Goal: Contribute content: Add original content to the website for others to see

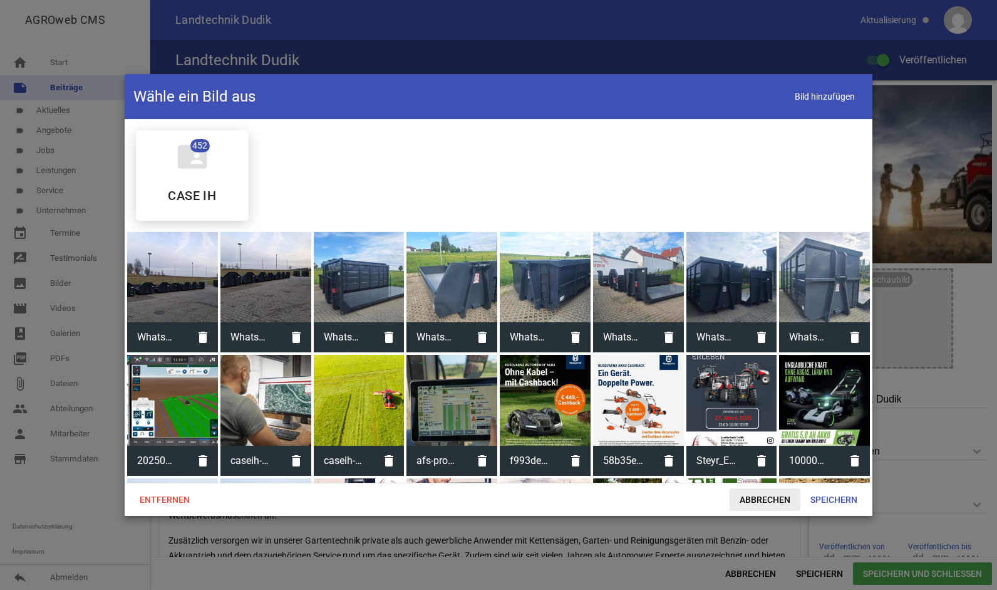
click at [765, 501] on span "Abbrechen" at bounding box center [765, 499] width 71 height 23
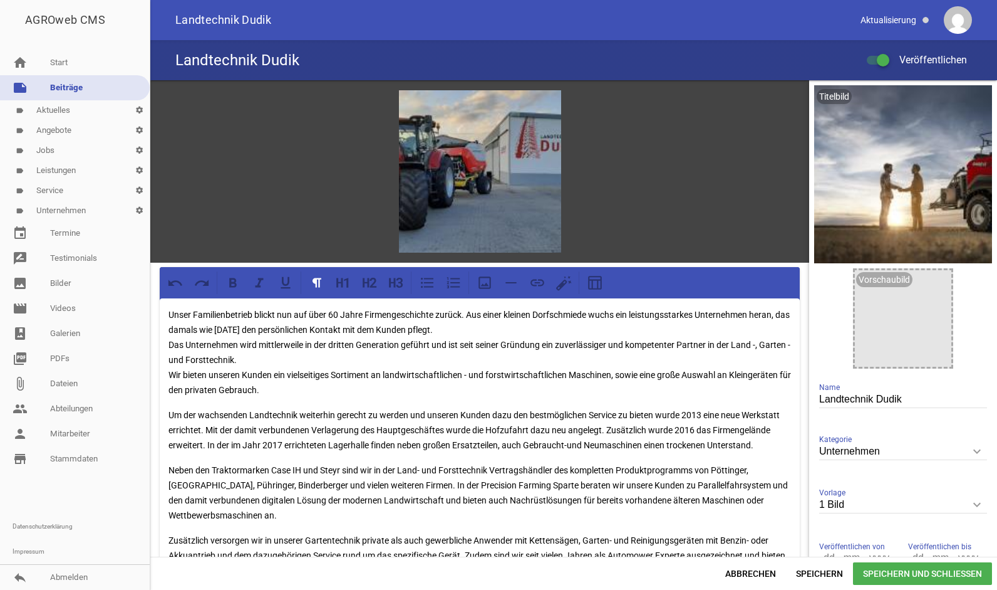
click at [73, 215] on link "label Unternehmen settings" at bounding box center [75, 210] width 150 height 20
click at [65, 213] on link "label Unternehmen settings" at bounding box center [75, 210] width 150 height 20
click at [888, 580] on span "Speichern und Schließen" at bounding box center [922, 573] width 139 height 23
click at [60, 128] on link "label Angebote settings" at bounding box center [75, 130] width 150 height 20
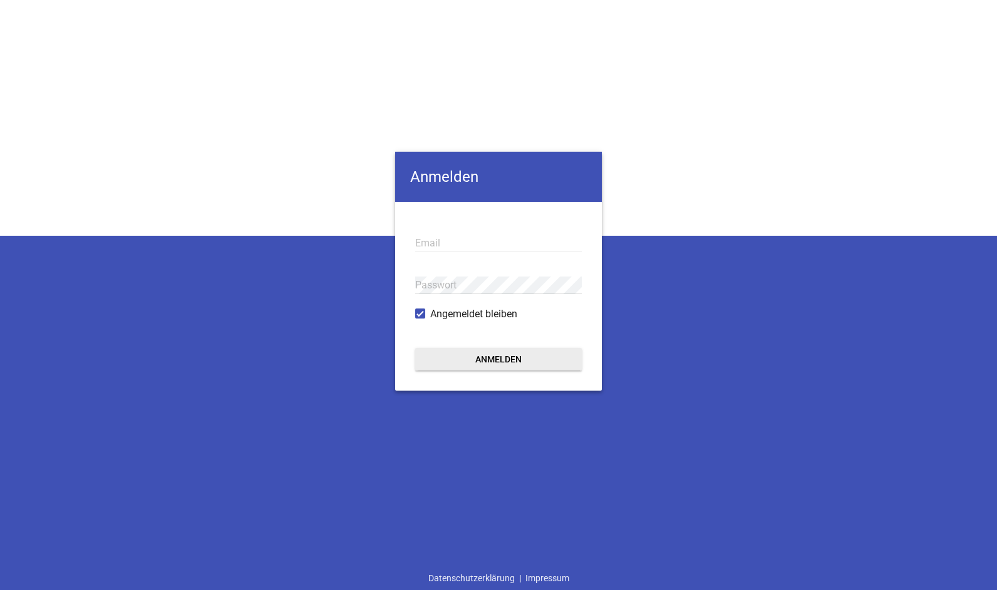
type input "[EMAIL_ADDRESS][DOMAIN_NAME]"
click at [525, 353] on button "Anmelden" at bounding box center [498, 359] width 167 height 23
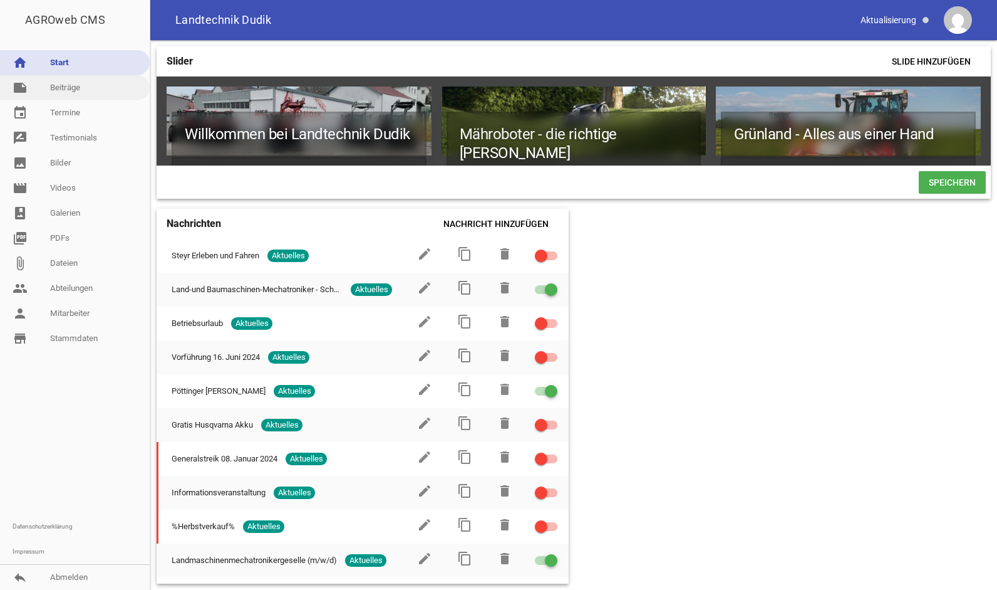
click at [68, 95] on link "note Beiträge" at bounding box center [75, 87] width 150 height 25
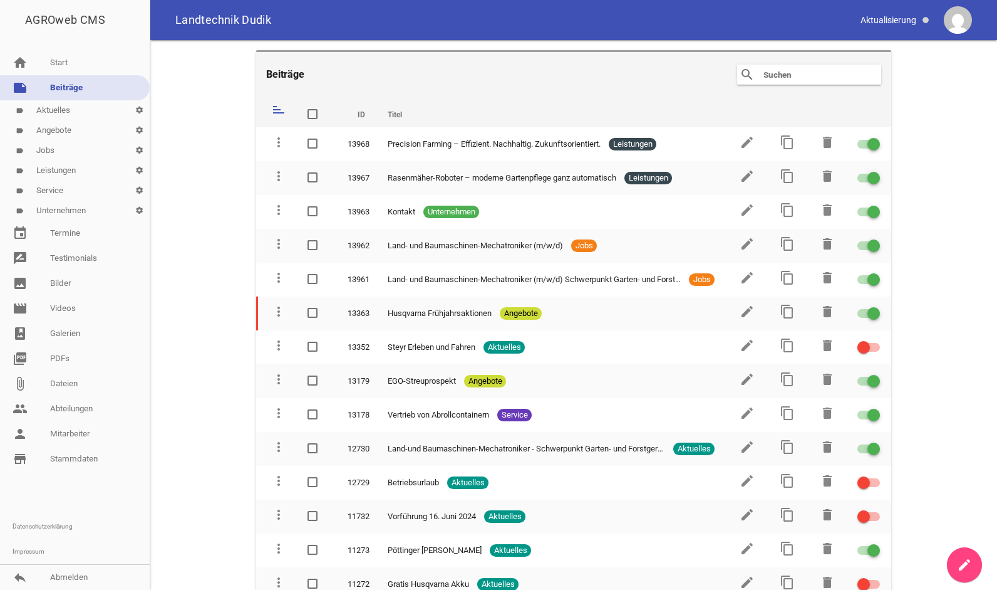
click at [964, 560] on icon "create" at bounding box center [964, 564] width 15 height 15
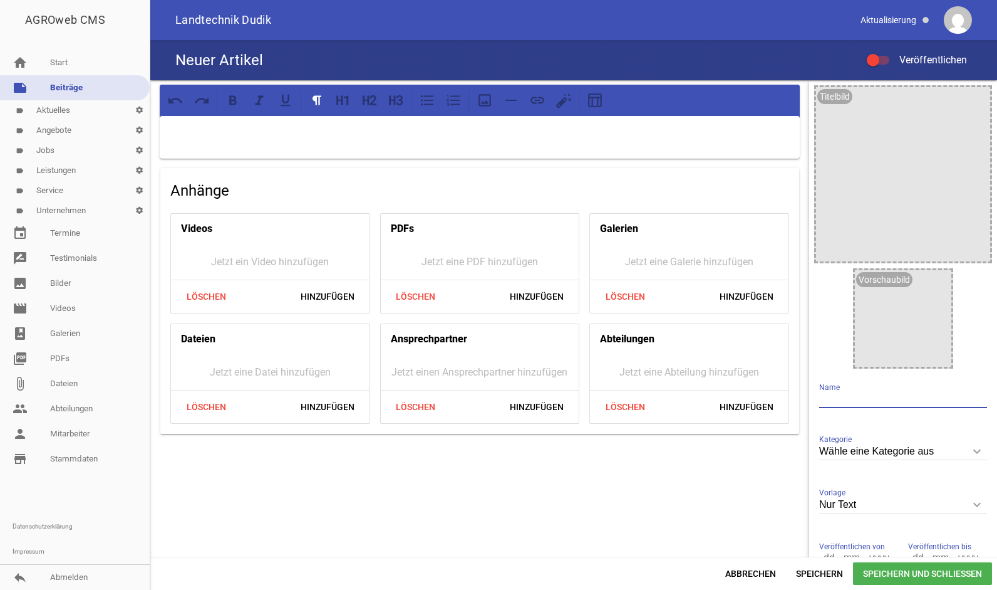
click at [850, 405] on input "text" at bounding box center [903, 399] width 168 height 17
click at [420, 135] on p at bounding box center [480, 132] width 623 height 15
click at [870, 392] on input "Treffler" at bounding box center [903, 399] width 168 height 17
type input "T"
type input "W"
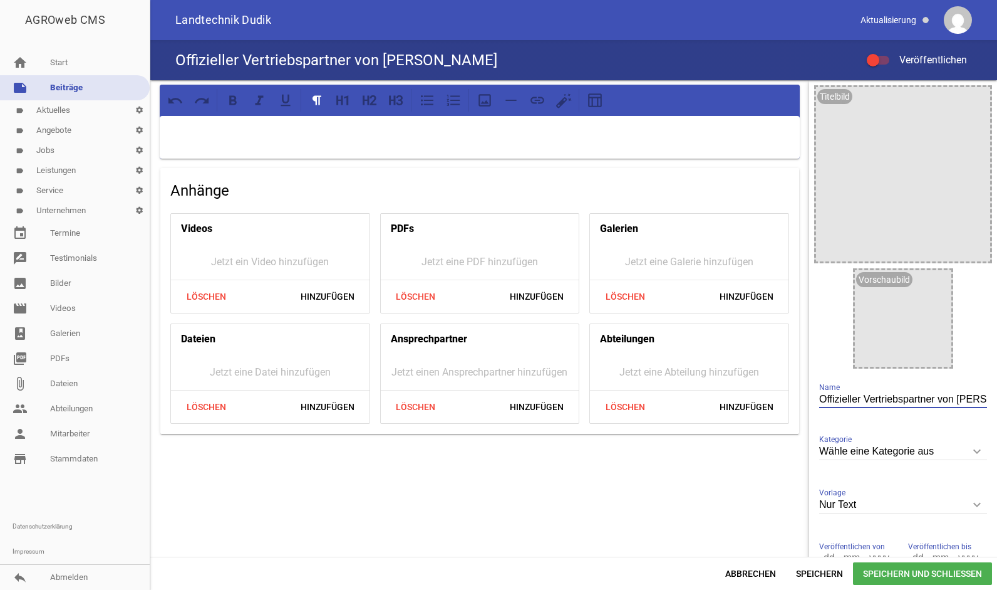
type input "Offizieller Vertriebspartner von Treffler"
click at [328, 135] on p at bounding box center [480, 132] width 623 height 15
click at [199, 136] on p at bounding box center [480, 132] width 623 height 15
drag, startPoint x: 357, startPoint y: 132, endPoint x: 91, endPoint y: 107, distance: 266.8
click at [91, 107] on div "AGROweb CMS home Start note Beiträge label Aktuelles settings label Angebote se…" at bounding box center [498, 295] width 997 height 590
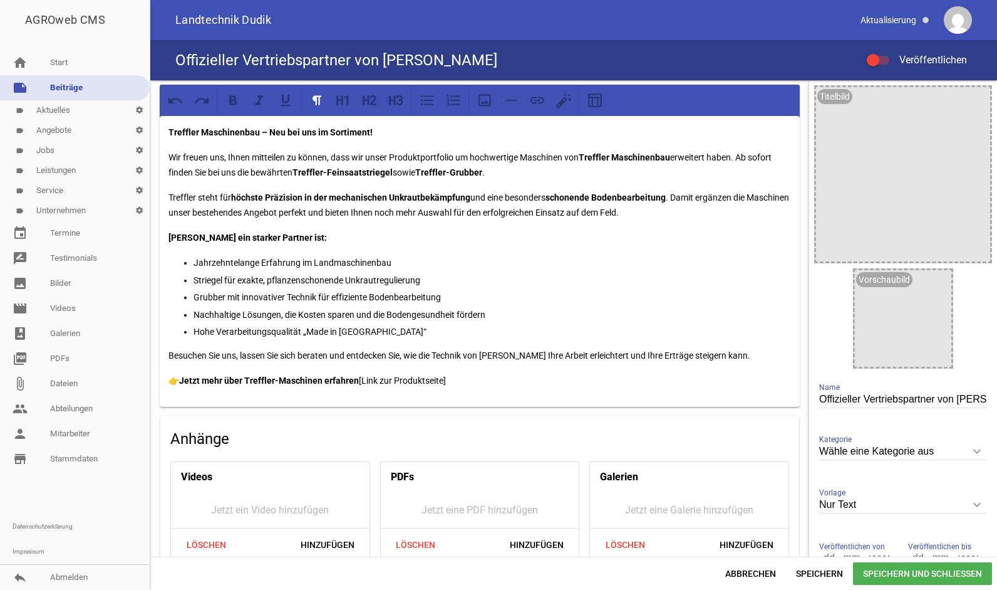
click at [583, 299] on p "Grubber mit innovativer Technik für effiziente Bodenbearbeitung" at bounding box center [493, 296] width 598 height 15
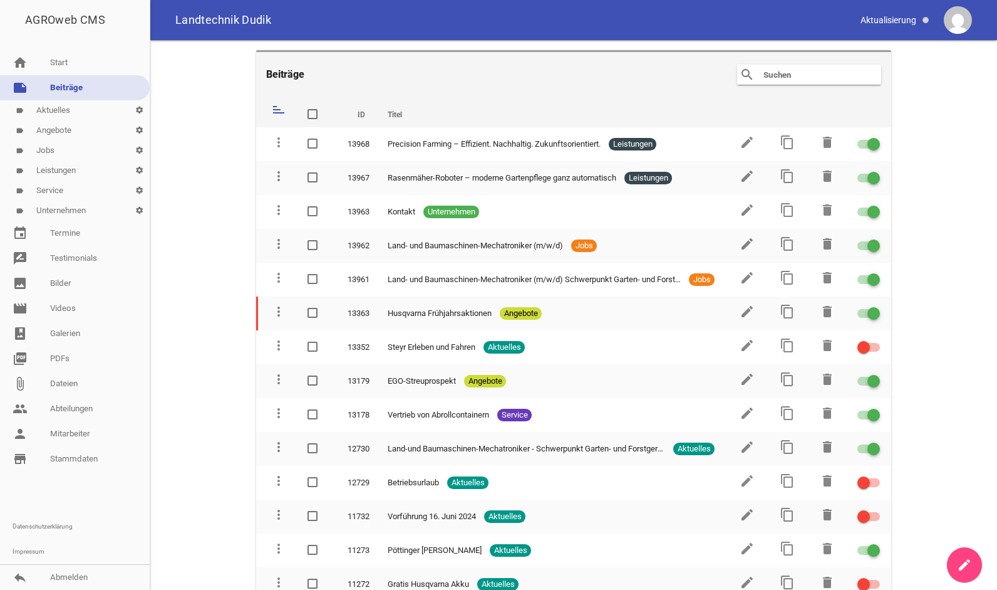
click at [969, 553] on link "create" at bounding box center [964, 564] width 35 height 35
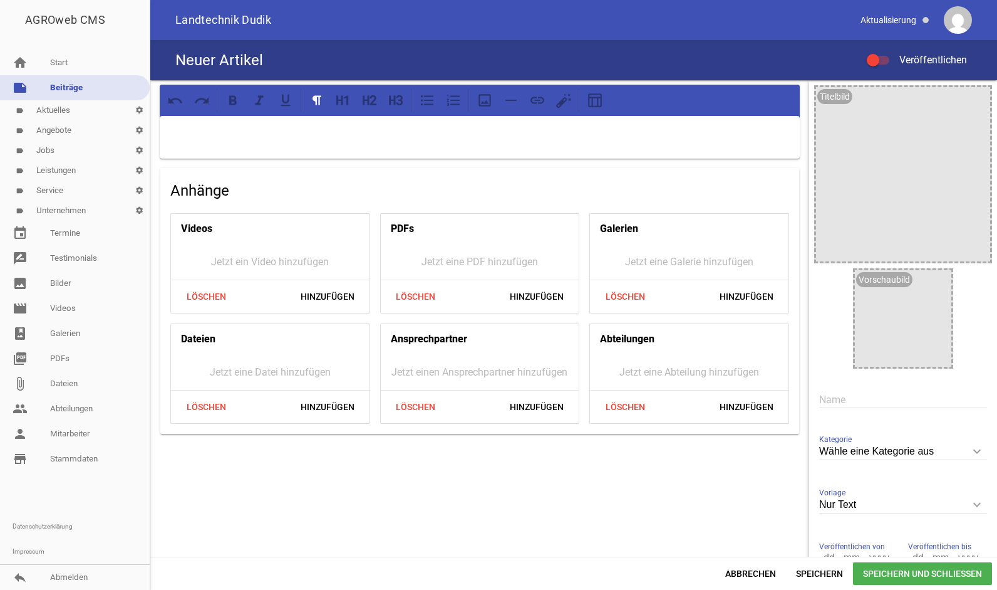
click at [418, 122] on div at bounding box center [480, 137] width 640 height 43
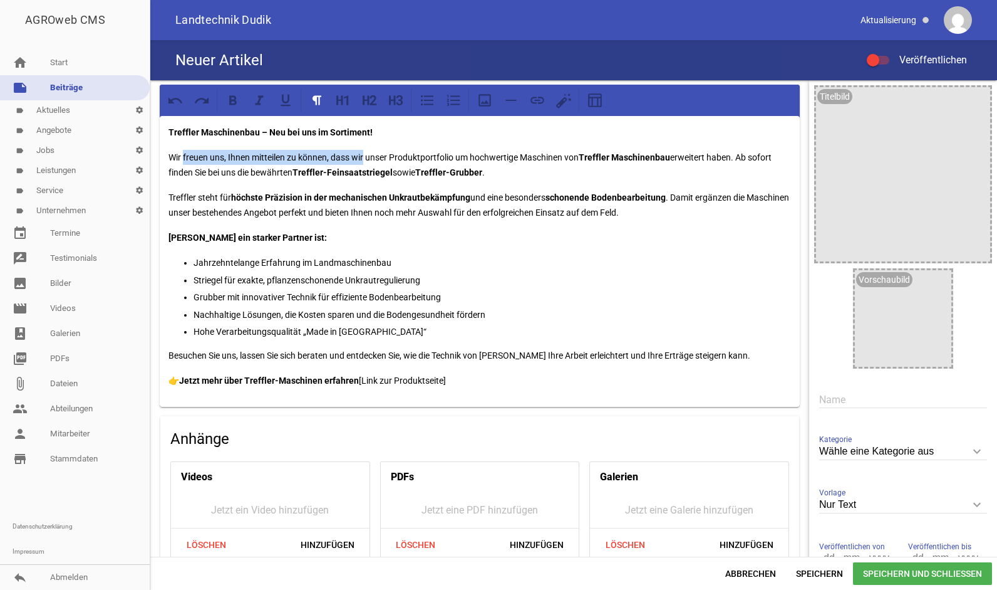
drag, startPoint x: 365, startPoint y: 153, endPoint x: 184, endPoint y: 158, distance: 180.5
click at [184, 158] on p "Wir freuen uns, Ihnen mitteilen zu können, dass wir unser Produktportfolio um h…" at bounding box center [480, 165] width 623 height 30
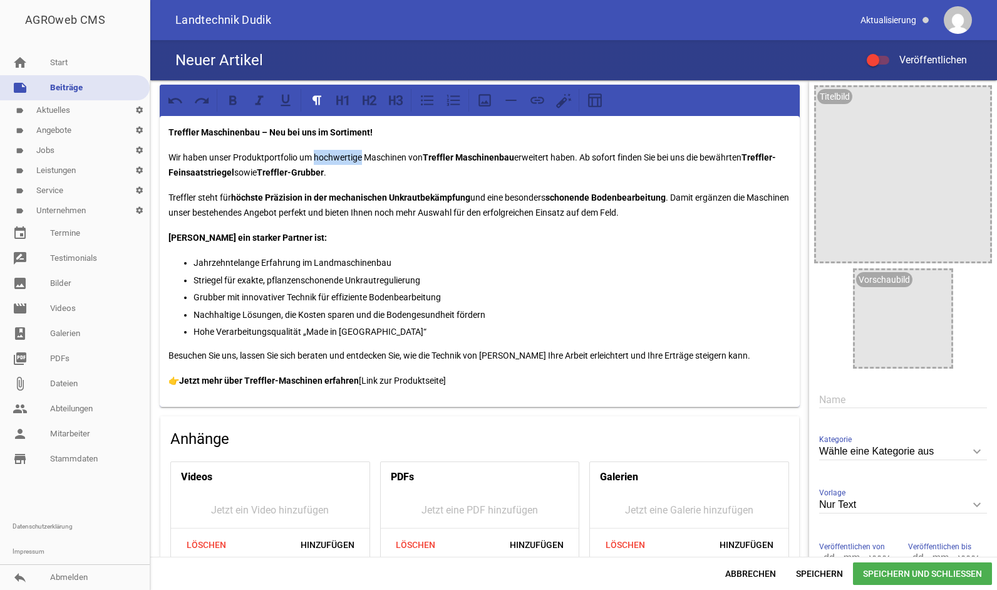
drag, startPoint x: 362, startPoint y: 160, endPoint x: 315, endPoint y: 163, distance: 47.1
click at [315, 163] on p "Wir haben unser Produktportfolio um hochwertige Maschinen von Treffler Maschine…" at bounding box center [480, 165] width 623 height 30
click at [516, 158] on p "Wir haben unser Produktportfolio um die Maschinen von Treffler Maschinenbau erw…" at bounding box center [480, 165] width 623 height 30
click at [224, 169] on strong "Treffler-Grubber" at bounding box center [255, 172] width 67 height 10
click at [214, 174] on strong "-Grubber" at bounding box center [232, 172] width 36 height 10
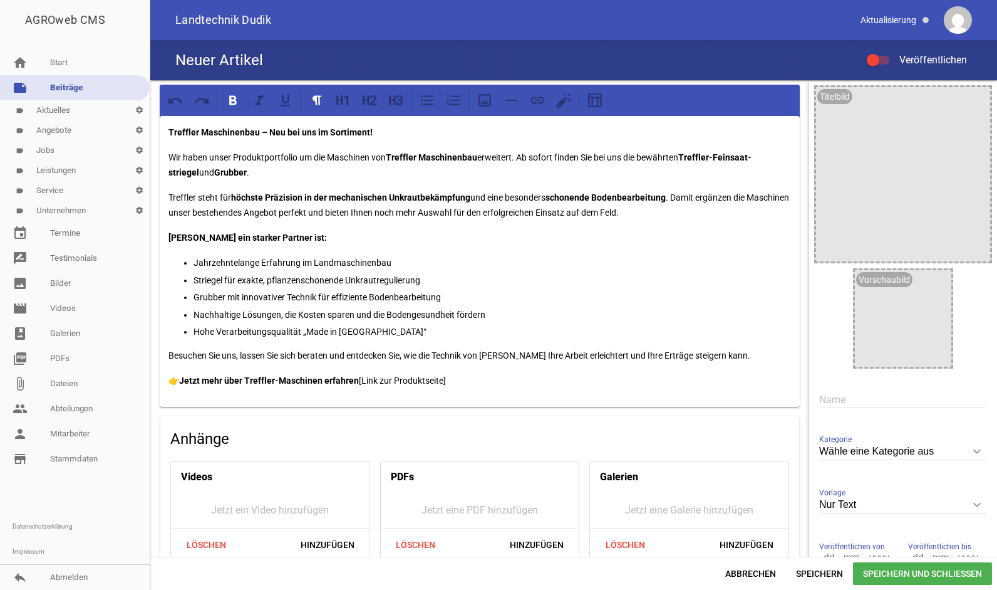
click at [722, 162] on strong "Treffler-Fein­sa­at­striegel" at bounding box center [460, 164] width 583 height 25
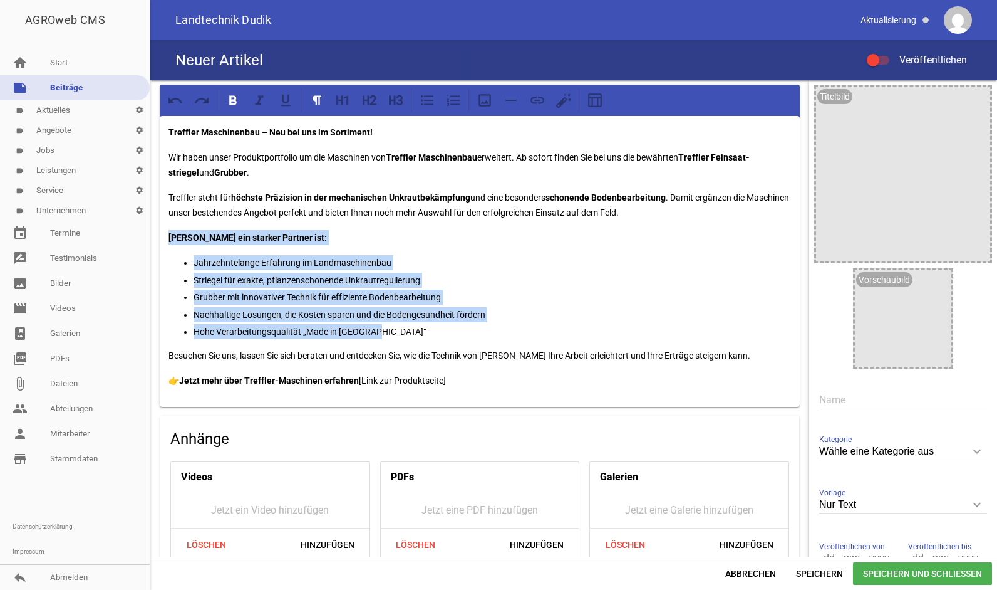
drag, startPoint x: 409, startPoint y: 338, endPoint x: 166, endPoint y: 244, distance: 260.8
click at [166, 244] on div "Treffler Maschinenbau – Neu bei uns im Sortiment! Wir haben unser Produktportfo…" at bounding box center [480, 261] width 640 height 291
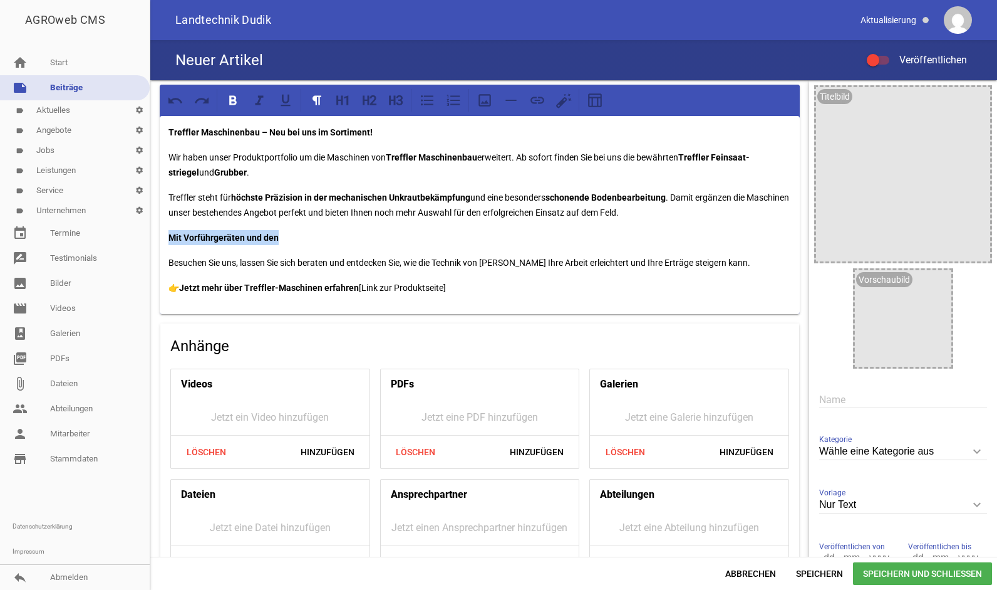
drag, startPoint x: 276, startPoint y: 238, endPoint x: 169, endPoint y: 231, distance: 107.4
click at [169, 231] on p "Mit Vorführgeräten und den" at bounding box center [480, 237] width 623 height 15
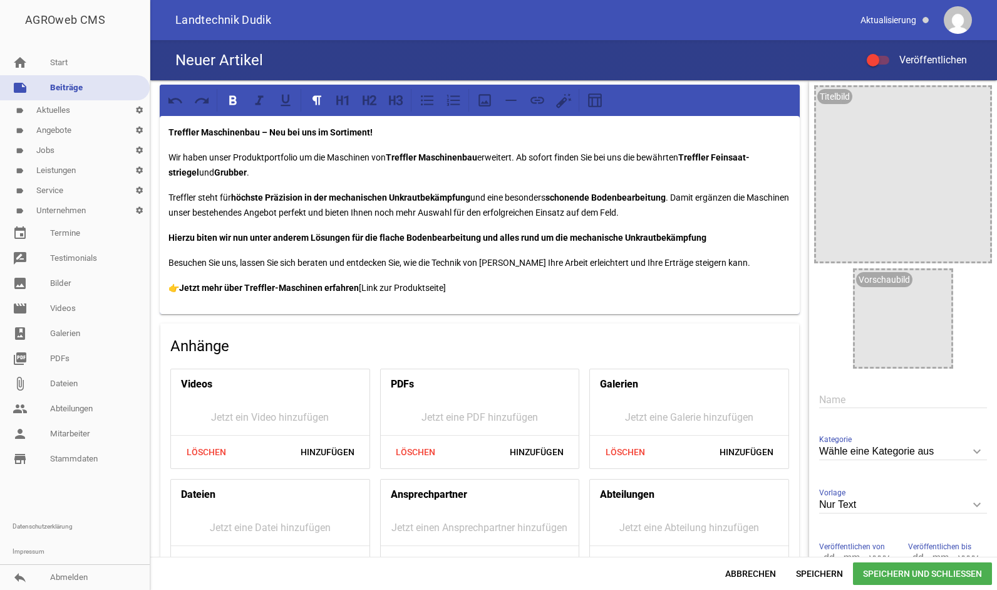
click at [202, 234] on strong "Hierzu biten wir nun unter anderem Lösungen für die flache Bodenbearbeitung und…" at bounding box center [438, 237] width 538 height 10
click at [710, 237] on p "Hierzu bieten wir nun unter anderem Lösungen für die flache Bodenbearbeitung un…" at bounding box center [480, 237] width 623 height 15
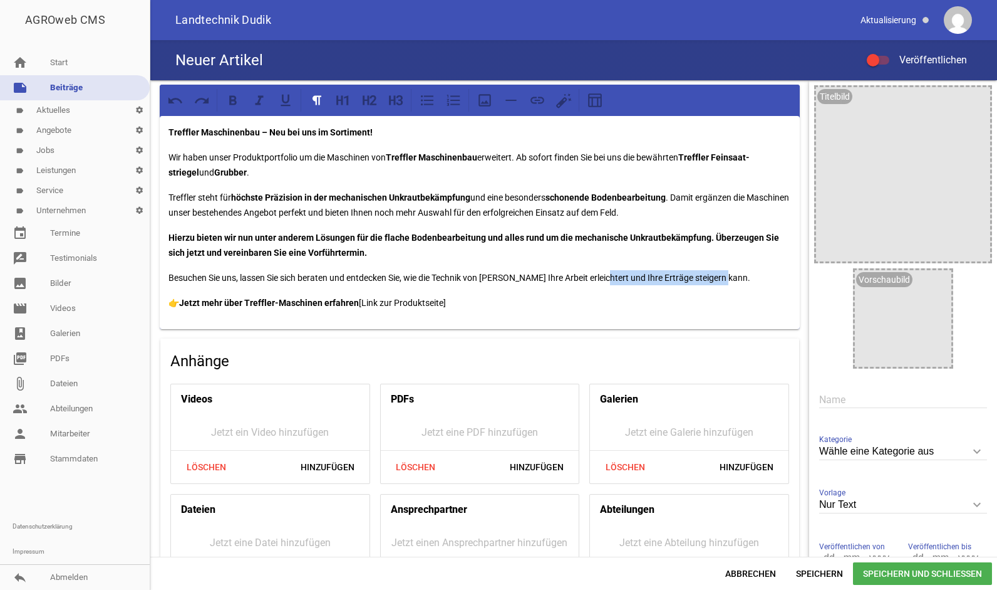
drag, startPoint x: 720, startPoint y: 279, endPoint x: 598, endPoint y: 284, distance: 122.3
click at [598, 284] on p "Besuchen Sie uns, lassen Sie sich beraten und entdecken Sie, wie die Technik vo…" at bounding box center [480, 277] width 623 height 15
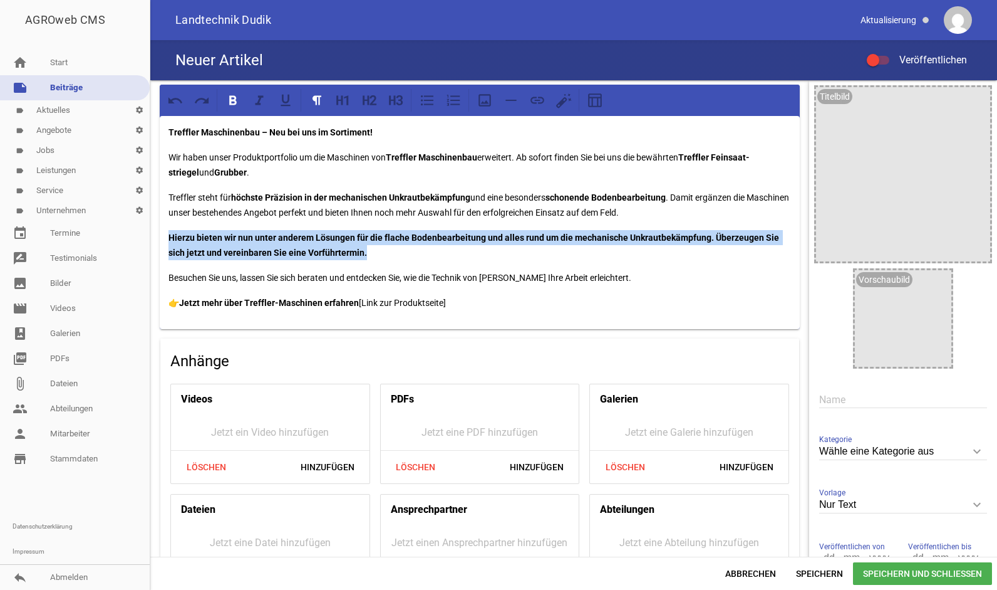
drag, startPoint x: 382, startPoint y: 256, endPoint x: 158, endPoint y: 241, distance: 224.8
click at [158, 241] on div "Treffler Maschinenbau – Neu bei uns im Sortiment! Wir haben unser Produktportfo…" at bounding box center [479, 344] width 659 height 529
click at [237, 103] on icon at bounding box center [233, 100] width 16 height 16
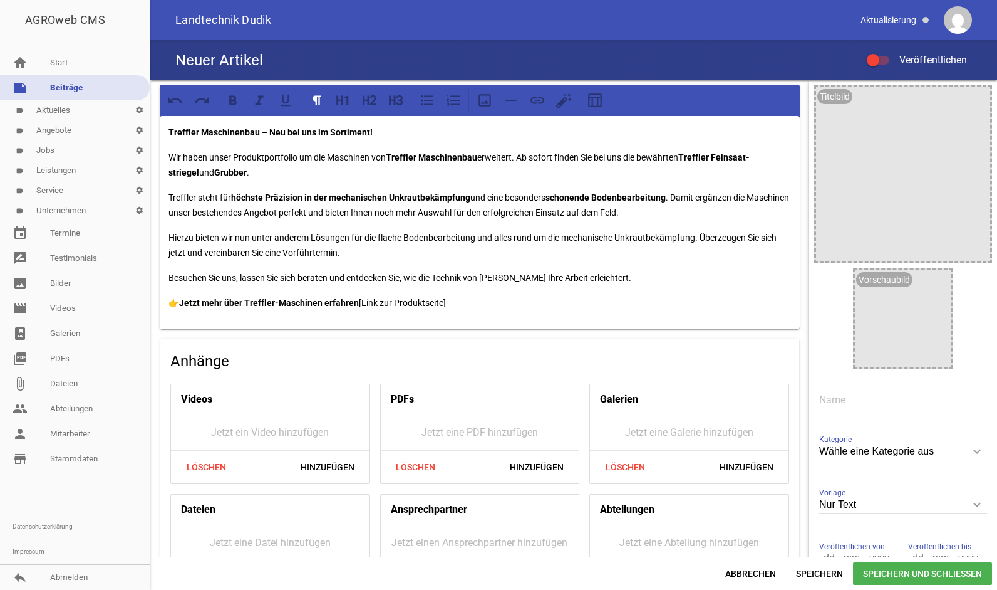
click at [395, 250] on p "Hierzu bieten wir nun unter anderem Lösungen für die flache Bodenbearbeitung un…" at bounding box center [480, 245] width 623 height 30
drag, startPoint x: 377, startPoint y: 234, endPoint x: 475, endPoint y: 236, distance: 98.4
click at [475, 236] on p "Hierzu bieten wir nun unter anderem Lösungen für die flache Bodenbearbeitung un…" at bounding box center [480, 245] width 623 height 30
click at [236, 101] on icon at bounding box center [233, 99] width 8 height 9
drag, startPoint x: 566, startPoint y: 236, endPoint x: 690, endPoint y: 241, distance: 124.1
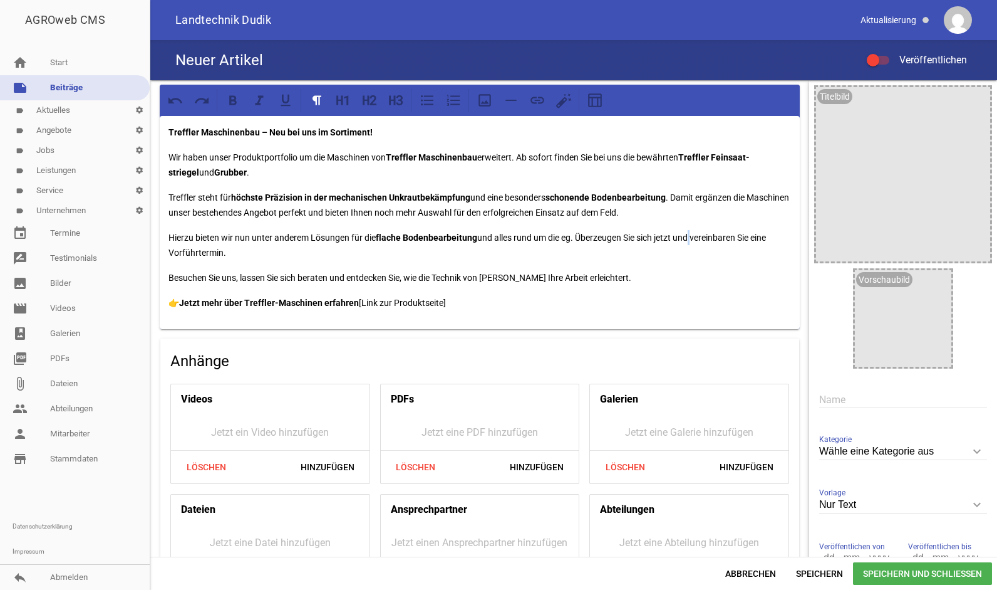
click at [690, 241] on p "Hierzu bieten wir nun unter anderem Lösungen für die flache Bodenbearbeitung un…" at bounding box center [480, 245] width 623 height 30
drag, startPoint x: 699, startPoint y: 237, endPoint x: 566, endPoint y: 237, distance: 132.8
click at [566, 237] on p "Hierzu bieten wir nun unter anderem Lösungen für die flache Bodenbearbeitung un…" at bounding box center [480, 245] width 623 height 30
click at [238, 100] on icon at bounding box center [233, 100] width 16 height 16
click at [705, 301] on p "👉 Jetzt mehr über Treffler-Maschinen erfahren [Link zur Produktseite]" at bounding box center [480, 302] width 623 height 15
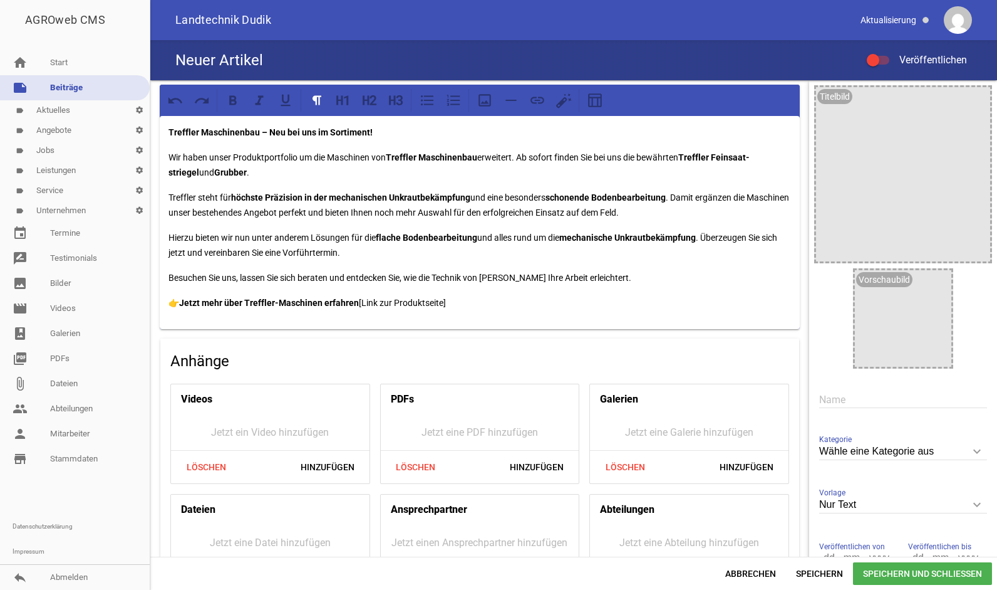
drag, startPoint x: 452, startPoint y: 302, endPoint x: 364, endPoint y: 306, distance: 88.4
click at [364, 306] on p "👉 Jetzt mehr über Treffler-Maschinen erfahren [Link zur Produktseite]" at bounding box center [480, 302] width 623 height 15
click at [362, 303] on p "👉 Jetzt mehr über Treffler-Maschinen erfahren [ Treffler | Agrartechnik, Mühlen…" at bounding box center [480, 302] width 623 height 15
click at [608, 302] on p "👉 Jetzt mehr über Treffler-Maschinen erfahren [ Treffler | Agrartechnik, Mühlen…" at bounding box center [480, 302] width 623 height 15
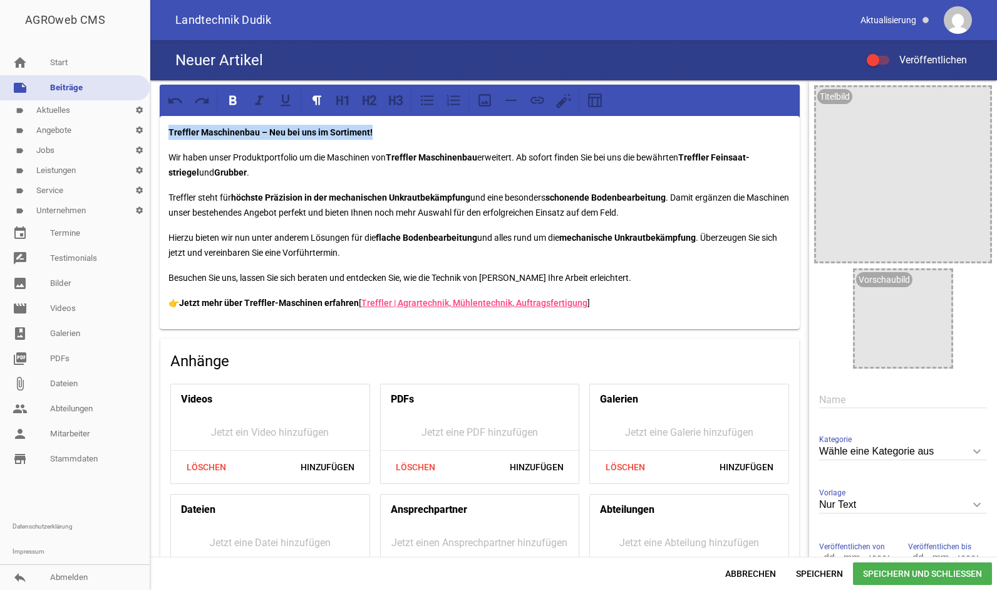
drag, startPoint x: 380, startPoint y: 129, endPoint x: 153, endPoint y: 122, distance: 226.9
click at [153, 122] on div "Treffler Maschinenbau – Neu bei uns im Sortiment! Wir haben unser Produktportfo…" at bounding box center [479, 344] width 659 height 529
copy strong "Treffler Maschinenbau – Neu bei uns im Sortiment!"
click at [868, 402] on input "text" at bounding box center [903, 399] width 168 height 17
paste input "Treffler Maschinenbau – Neu bei uns im Sortiment!"
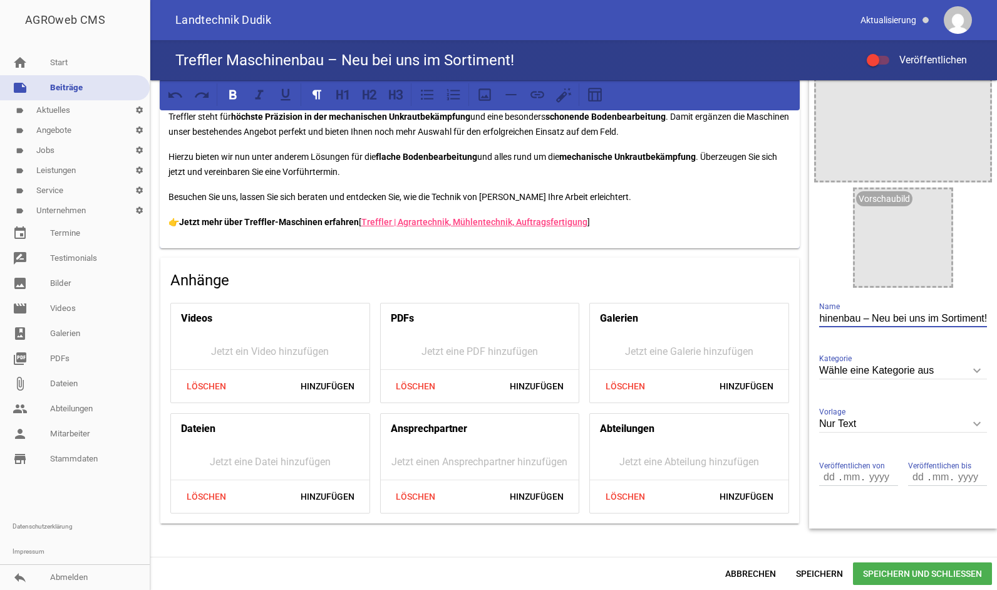
scroll to position [87, 0]
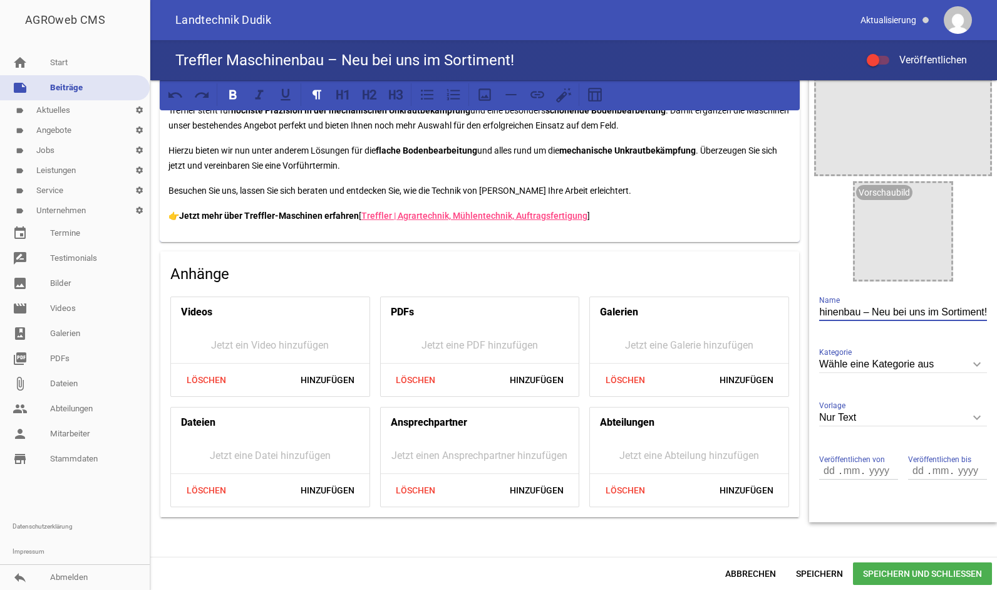
type input "Treffler Maschinenbau – Neu bei uns im Sortiment!"
click at [932, 571] on span "Speichern und Schließen" at bounding box center [922, 573] width 139 height 23
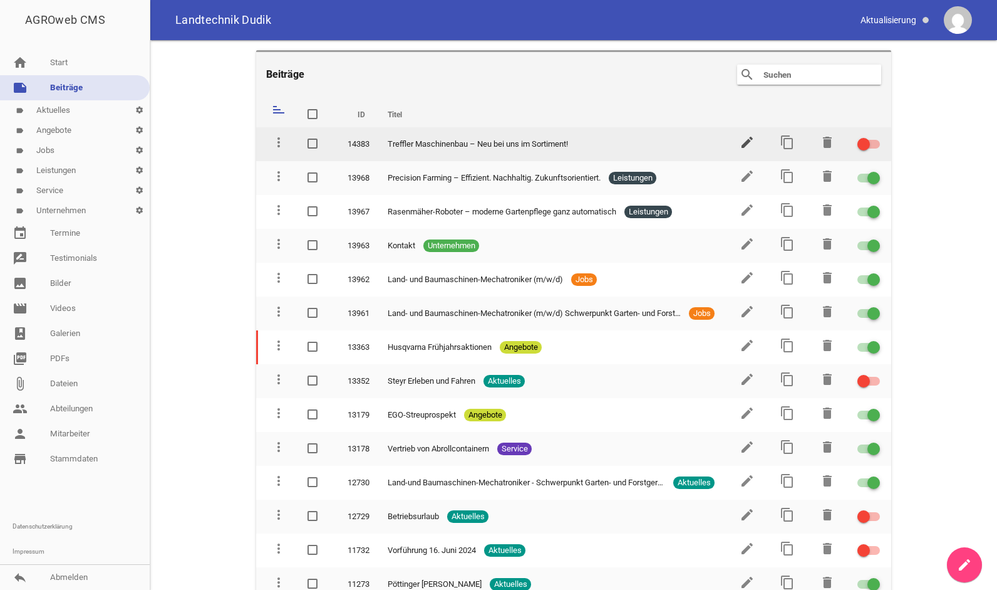
click at [745, 148] on icon "edit" at bounding box center [747, 142] width 15 height 15
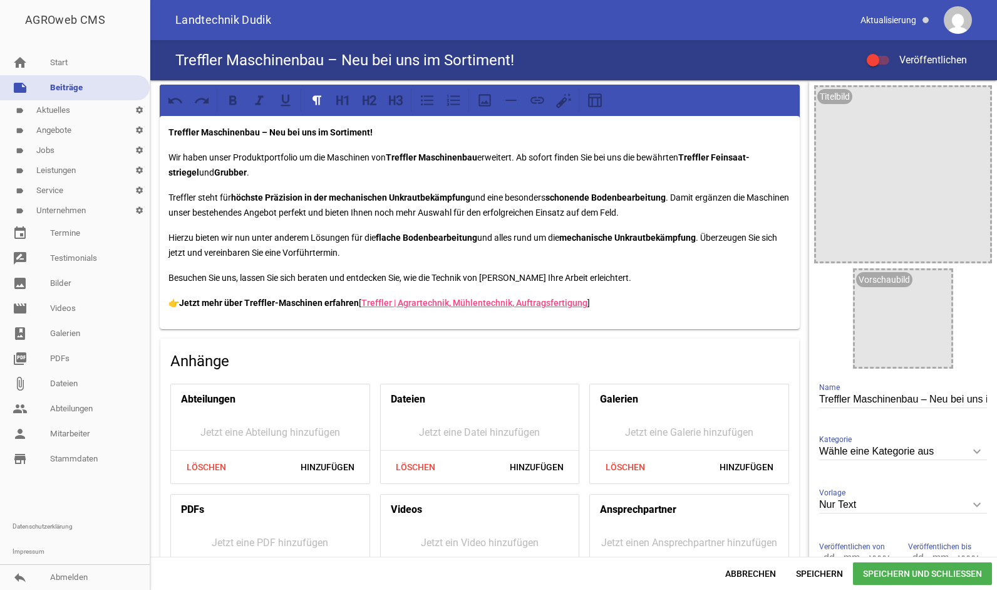
click at [962, 516] on div "Nur Text keyboard_arrow_down Vorlage Nur Text 1 Bild 3 Bilder 5 Bilder" at bounding box center [903, 505] width 168 height 43
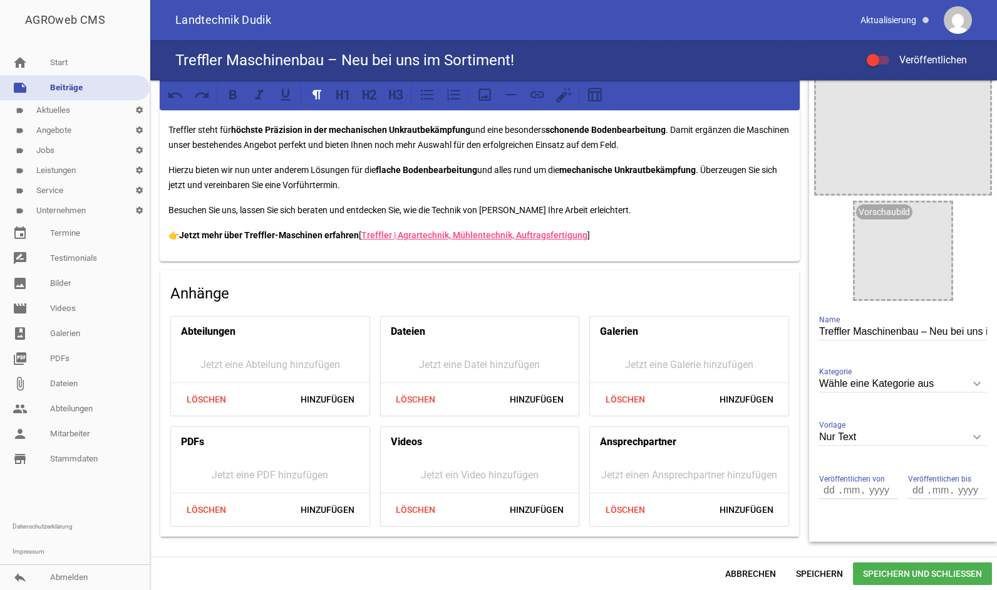
click at [967, 387] on icon "keyboard_arrow_down" at bounding box center [977, 383] width 20 height 20
click at [961, 387] on input "Wähle eine Kategorie aus" at bounding box center [903, 383] width 168 height 17
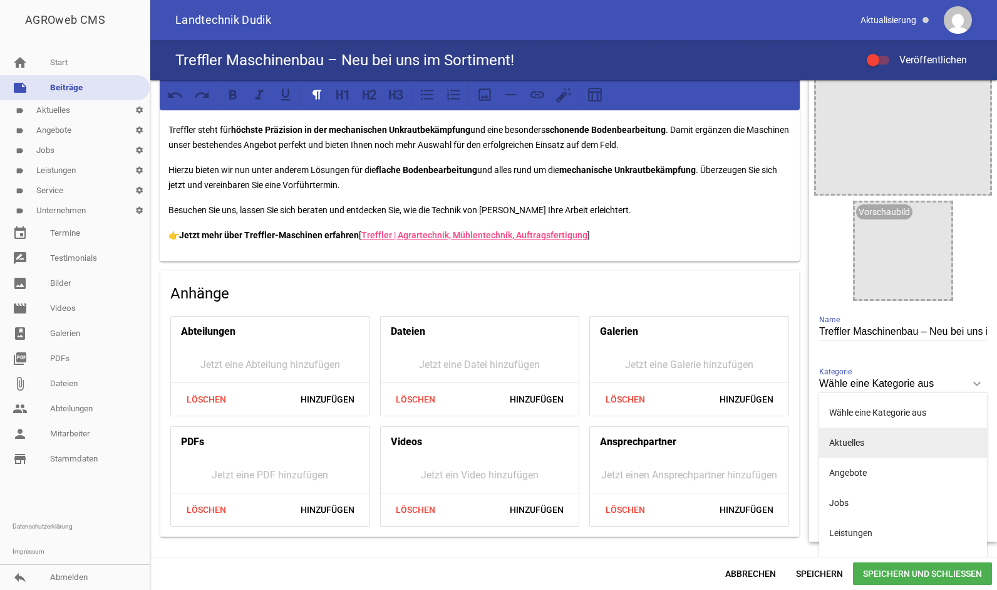
click at [886, 447] on li "Aktuelles" at bounding box center [903, 442] width 168 height 30
type input "Aktuelles"
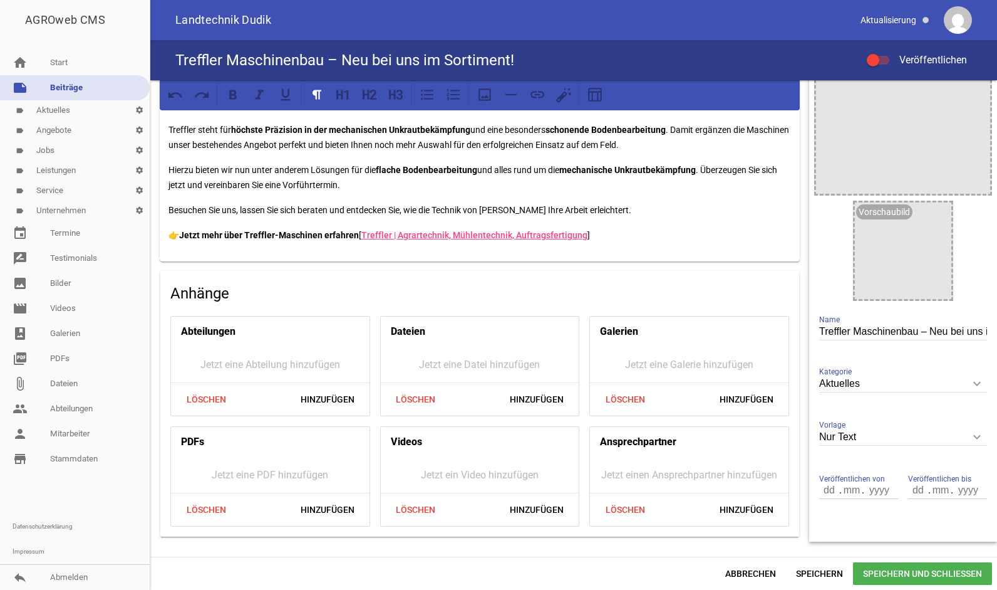
click at [960, 574] on span "Speichern und Schließen" at bounding box center [922, 573] width 139 height 23
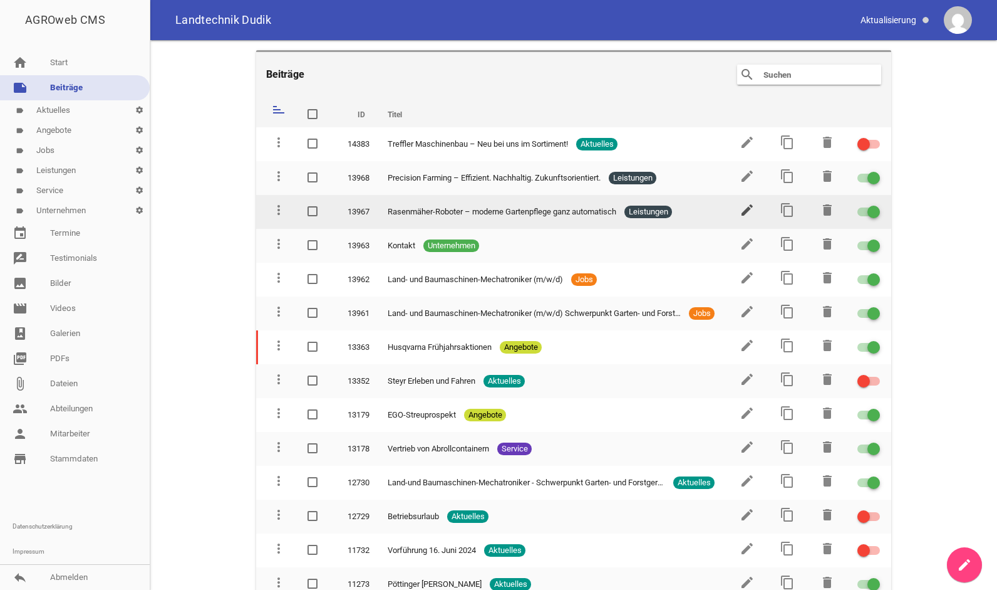
click at [743, 213] on icon "edit" at bounding box center [747, 209] width 15 height 15
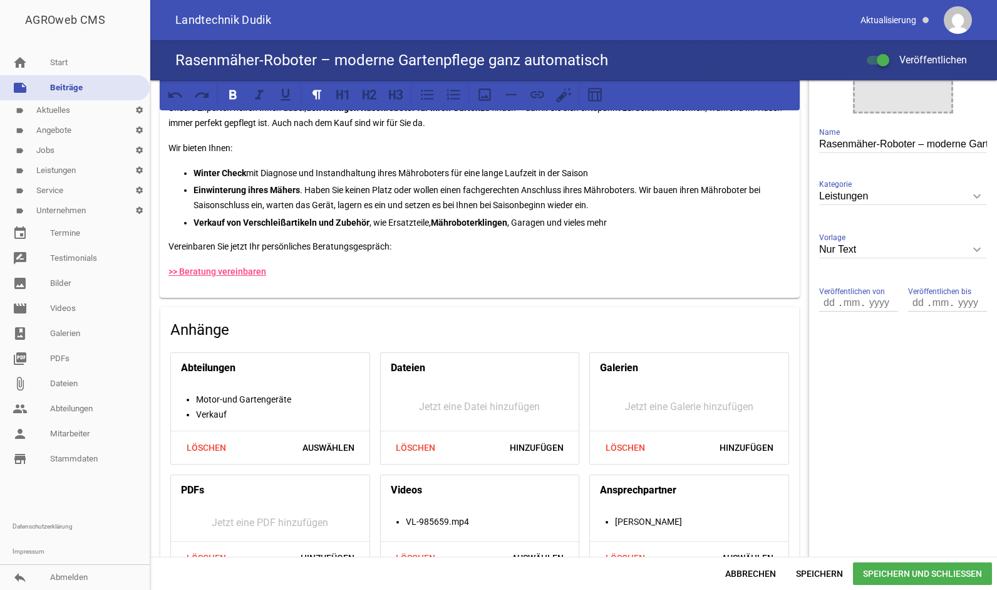
scroll to position [287, 0]
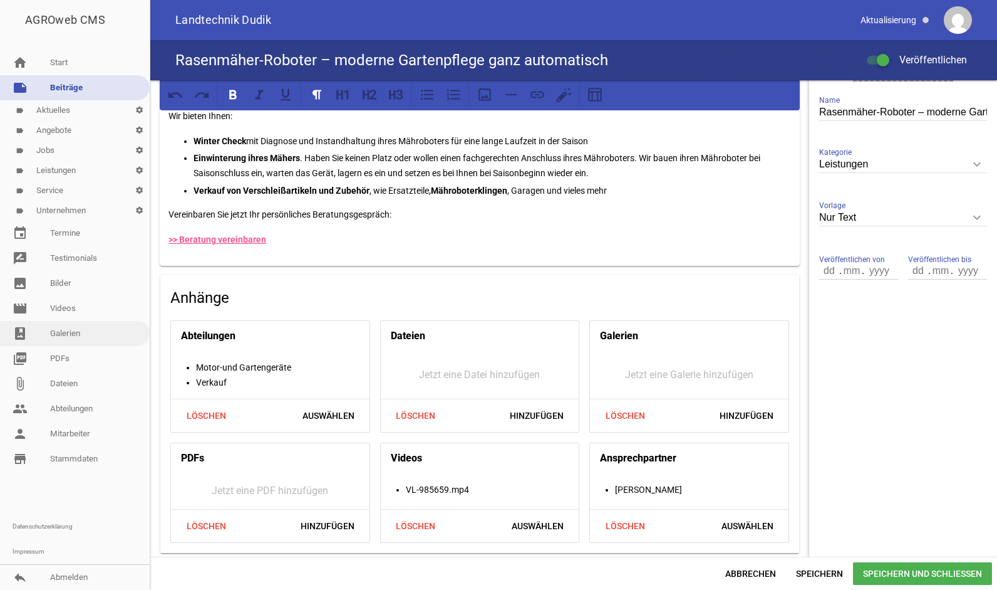
click at [70, 330] on link "photo_album Galerien" at bounding box center [75, 333] width 150 height 25
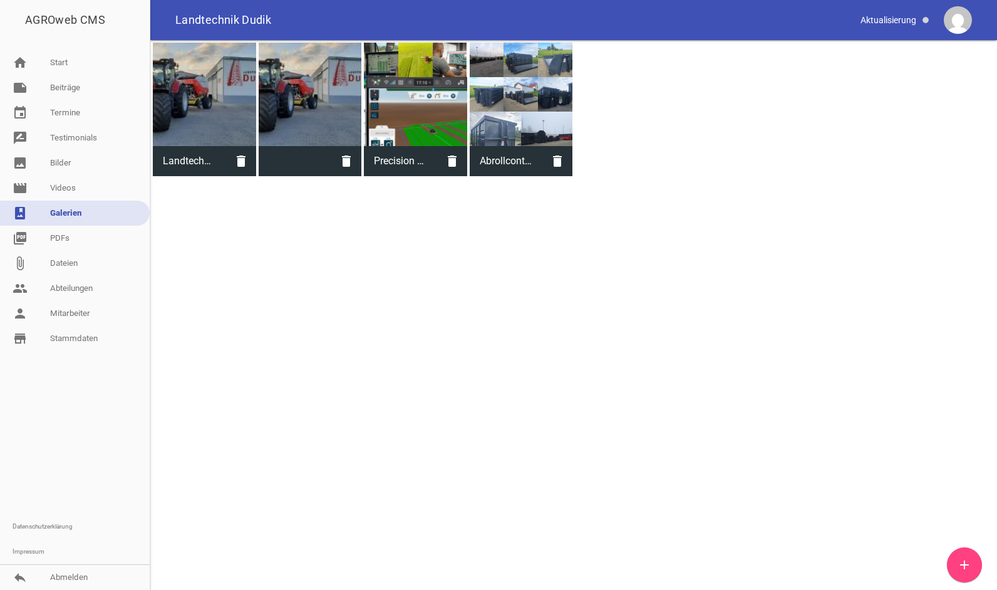
click at [962, 565] on icon "add" at bounding box center [964, 564] width 15 height 15
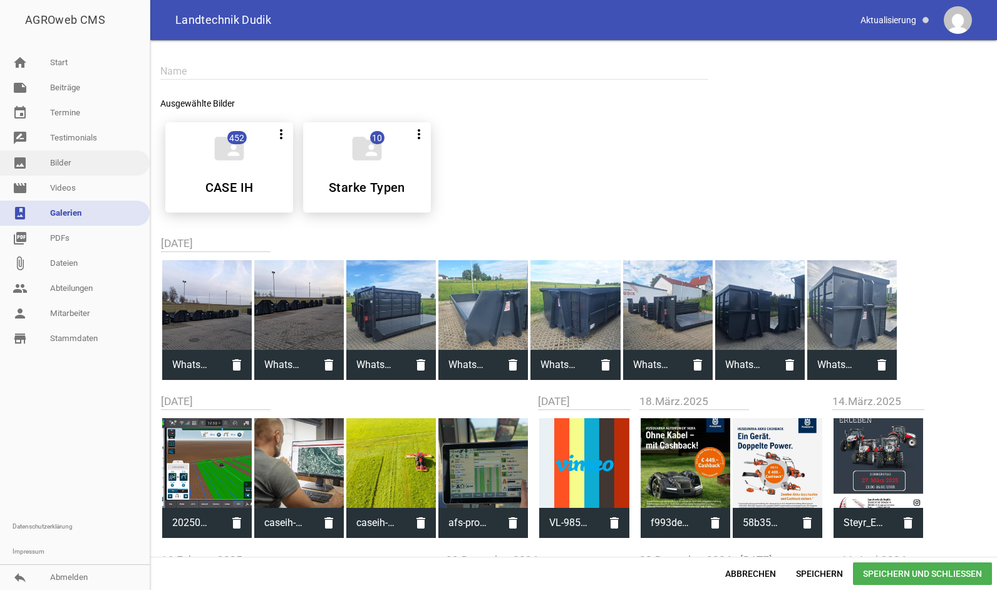
click at [71, 163] on link "image Bilder" at bounding box center [75, 162] width 150 height 25
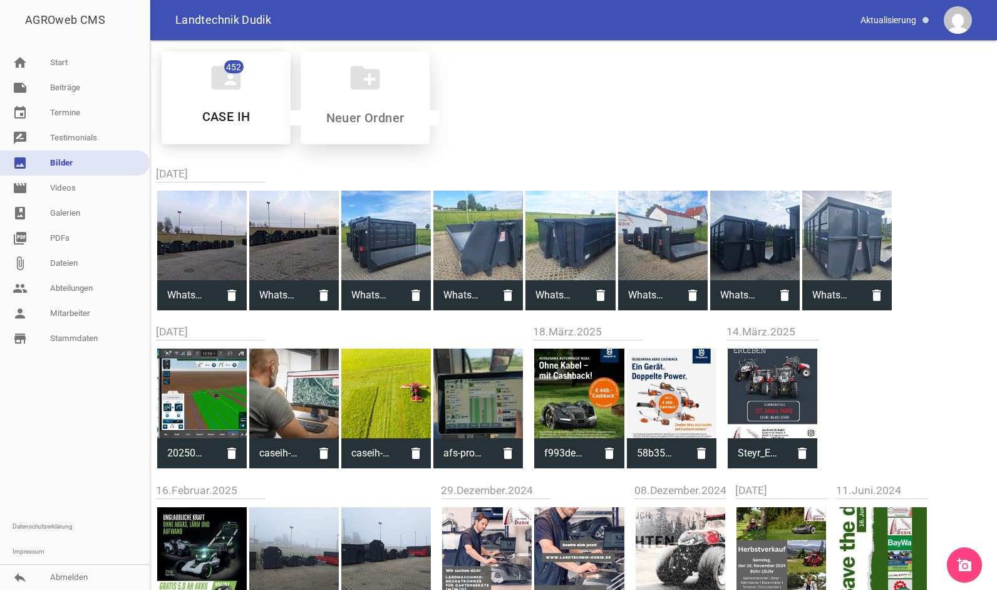
click at [341, 100] on div "create_new_folder" at bounding box center [365, 97] width 129 height 93
click at [382, 113] on input at bounding box center [365, 117] width 148 height 15
click at [964, 560] on icon "add_a_photo" at bounding box center [964, 564] width 15 height 15
